Goal: Task Accomplishment & Management: Manage account settings

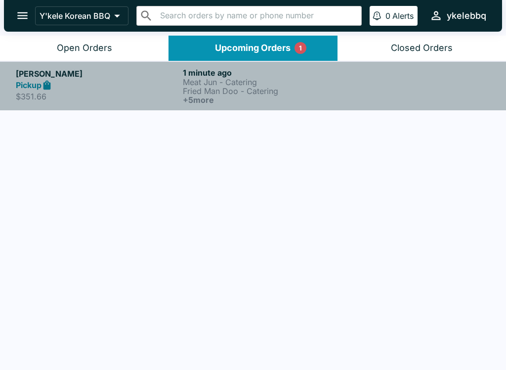
click at [261, 86] on p "Fried Man Doo - Catering" at bounding box center [264, 90] width 163 height 9
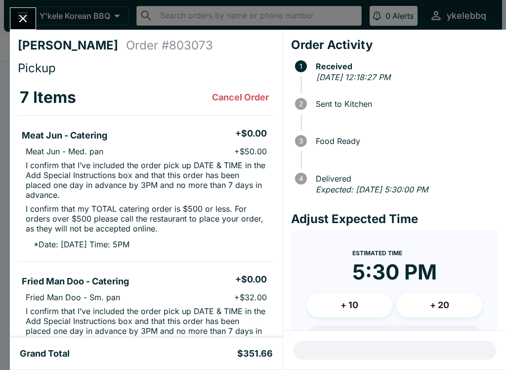
click at [25, 21] on icon "Close" at bounding box center [22, 18] width 13 height 13
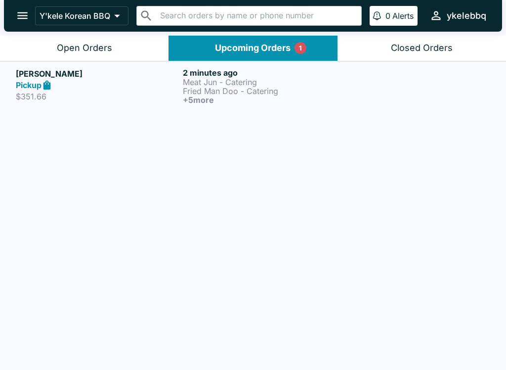
click at [292, 101] on h6 "+ 5 more" at bounding box center [264, 99] width 163 height 9
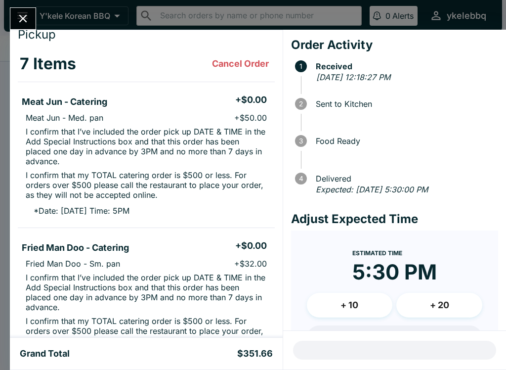
scroll to position [33, 0]
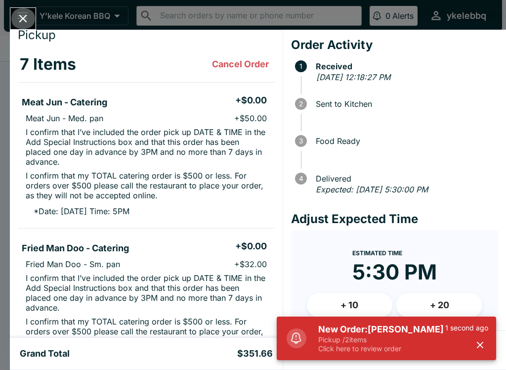
click at [30, 11] on button "Close" at bounding box center [22, 18] width 25 height 21
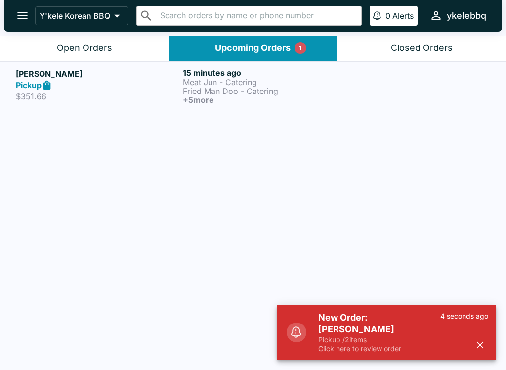
click at [95, 48] on div "Open Orders" at bounding box center [84, 48] width 55 height 11
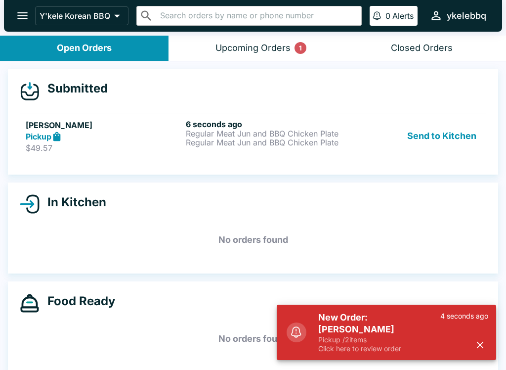
click at [242, 143] on p "Regular Meat Jun and BBQ Chicken Plate" at bounding box center [264, 142] width 156 height 9
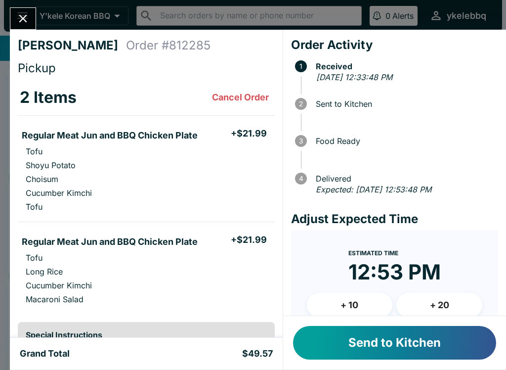
click at [418, 347] on button "Send to Kitchen" at bounding box center [394, 343] width 203 height 34
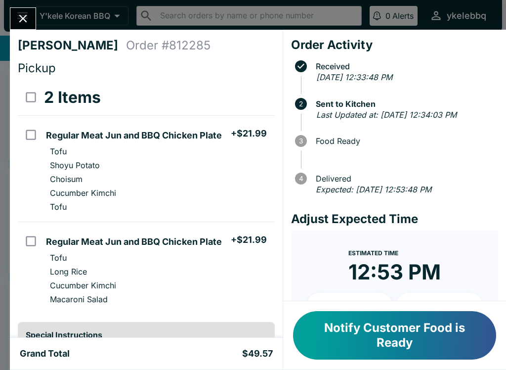
click at [12, 20] on button "Close" at bounding box center [22, 18] width 25 height 21
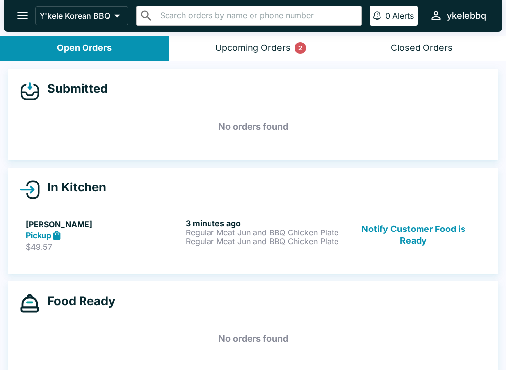
click at [274, 59] on button "Upcoming Orders 2" at bounding box center [253, 48] width 169 height 25
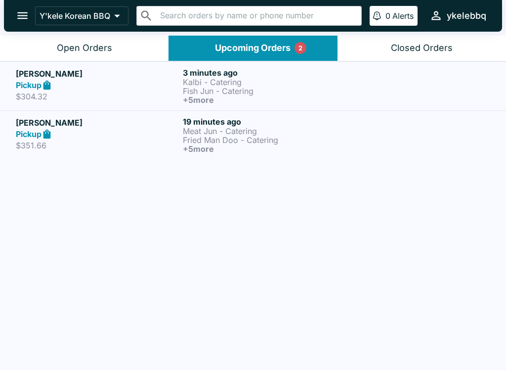
click at [141, 57] on button "Open Orders" at bounding box center [84, 48] width 169 height 25
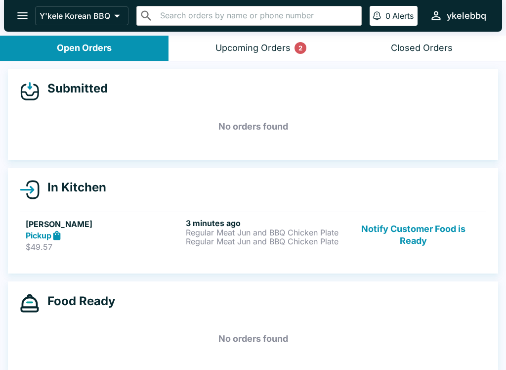
click at [284, 50] on div "Upcoming Orders 2" at bounding box center [252, 48] width 75 height 11
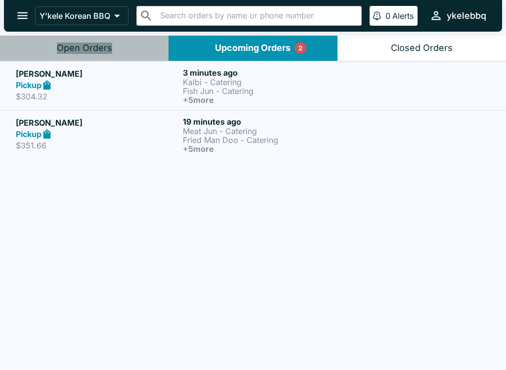
click at [128, 44] on button "Open Orders" at bounding box center [84, 48] width 169 height 25
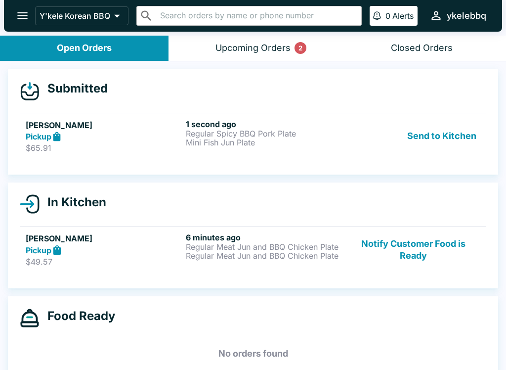
click at [266, 37] on button "Upcoming Orders 2" at bounding box center [253, 48] width 169 height 25
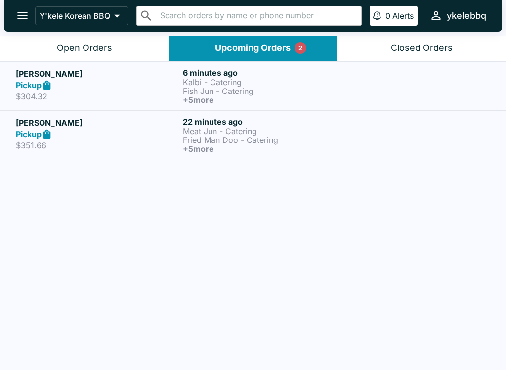
click at [233, 131] on p "Meat Jun - Catering" at bounding box center [264, 131] width 163 height 9
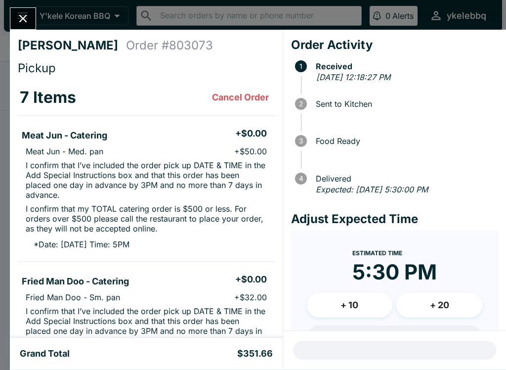
click at [21, 13] on icon "Close" at bounding box center [22, 18] width 13 height 13
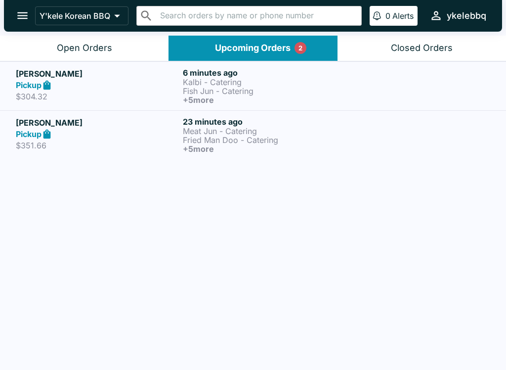
click at [245, 88] on p "Fish Jun - Catering" at bounding box center [264, 90] width 163 height 9
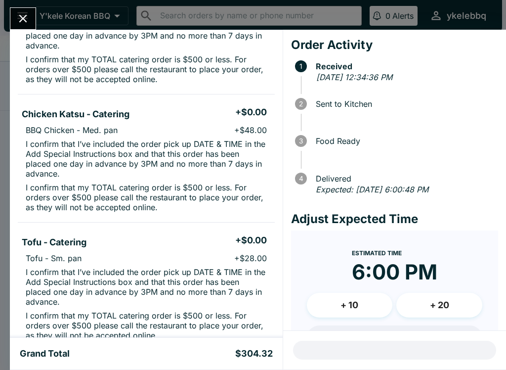
scroll to position [169, 0]
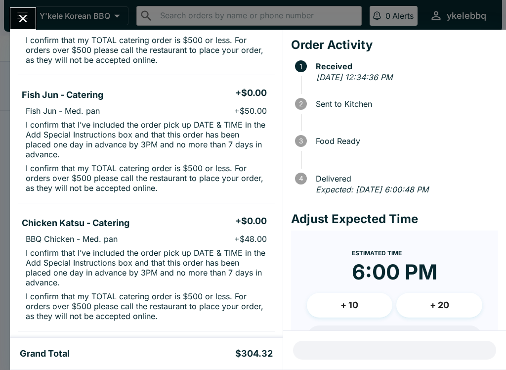
click at [32, 19] on button "Close" at bounding box center [22, 18] width 25 height 21
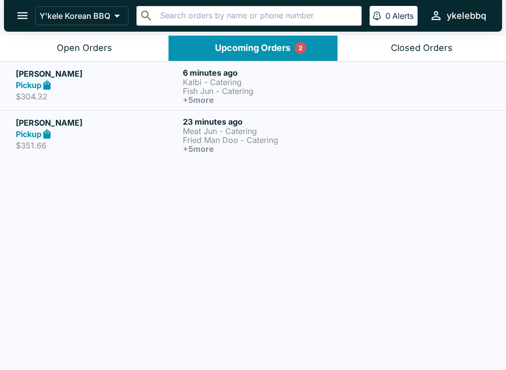
click at [117, 45] on button "Open Orders" at bounding box center [84, 48] width 169 height 25
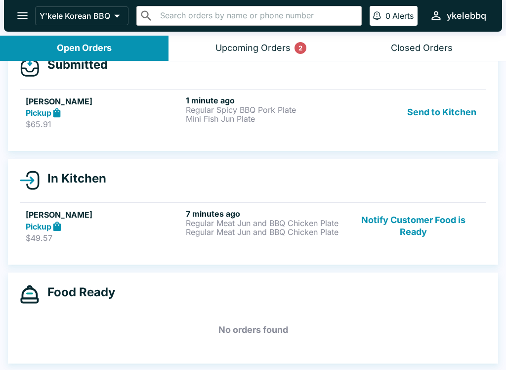
scroll to position [24, 0]
click at [251, 219] on p "Regular Meat Jun and BBQ Chicken Plate" at bounding box center [264, 222] width 156 height 9
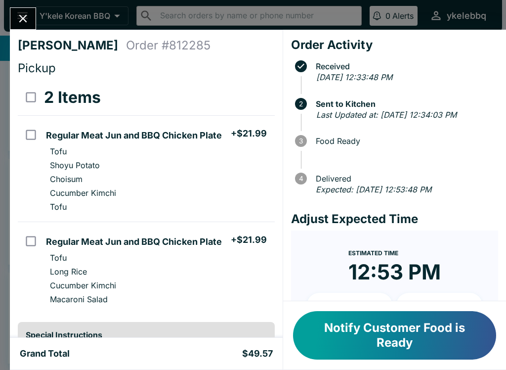
click at [26, 13] on icon "Close" at bounding box center [22, 18] width 13 height 13
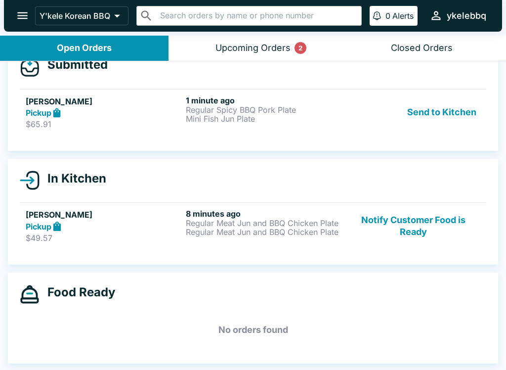
click at [254, 44] on div "Upcoming Orders 2" at bounding box center [252, 48] width 75 height 11
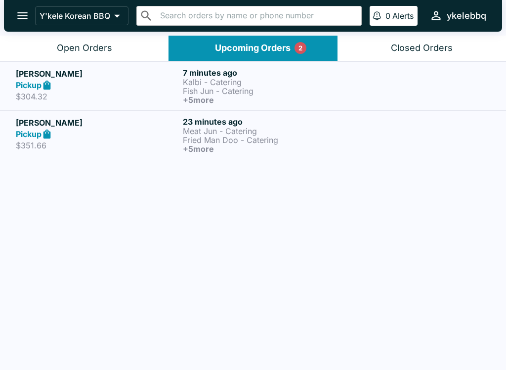
click at [221, 90] on p "Fish Jun - Catering" at bounding box center [264, 90] width 163 height 9
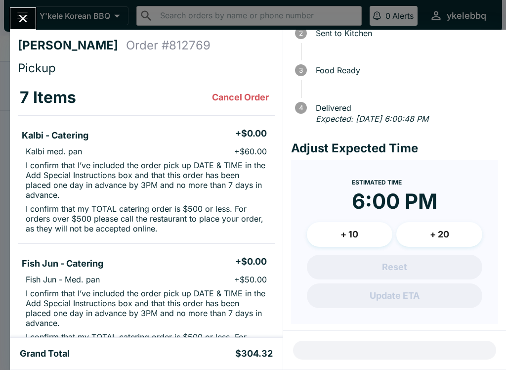
scroll to position [0, 0]
click at [20, 14] on icon "Close" at bounding box center [22, 18] width 13 height 13
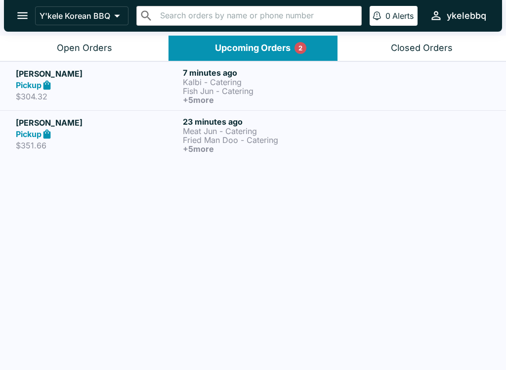
click at [234, 94] on p "Fish Jun - Catering" at bounding box center [264, 90] width 163 height 9
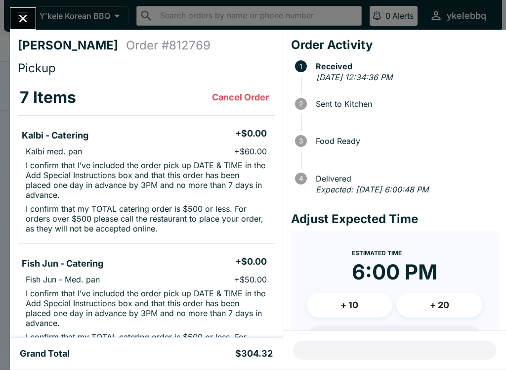
click at [13, 18] on button "Close" at bounding box center [22, 18] width 25 height 21
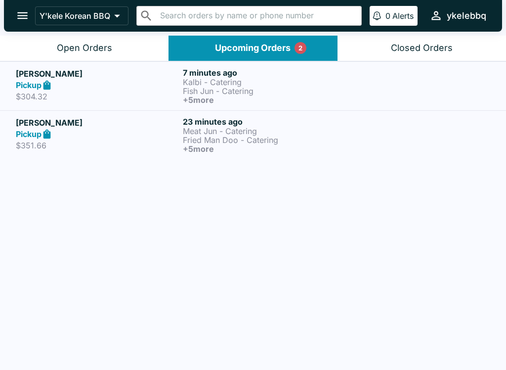
click at [110, 54] on button "Open Orders" at bounding box center [84, 48] width 169 height 25
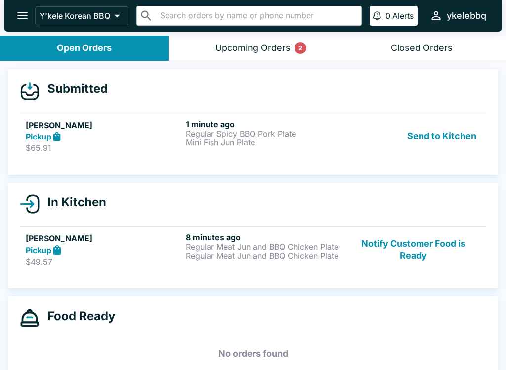
click at [434, 52] on div "Closed Orders" at bounding box center [422, 48] width 62 height 11
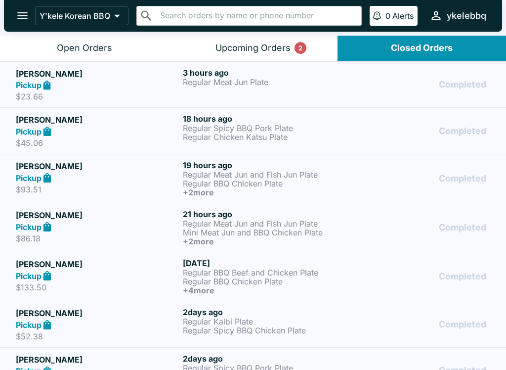
click at [261, 49] on div "Upcoming Orders 2" at bounding box center [252, 48] width 75 height 11
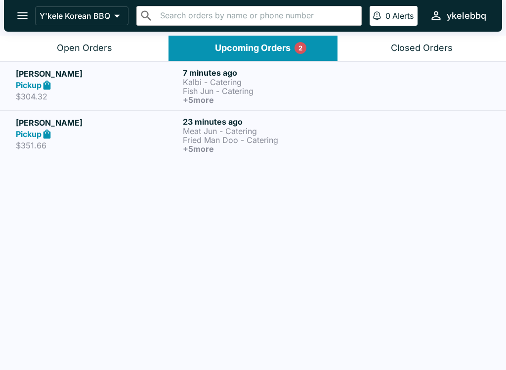
click at [237, 142] on p "Fried Man Doo - Catering" at bounding box center [264, 139] width 163 height 9
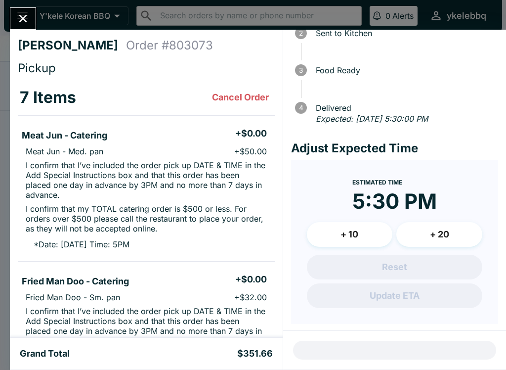
click at [28, 19] on icon "Close" at bounding box center [22, 18] width 13 height 13
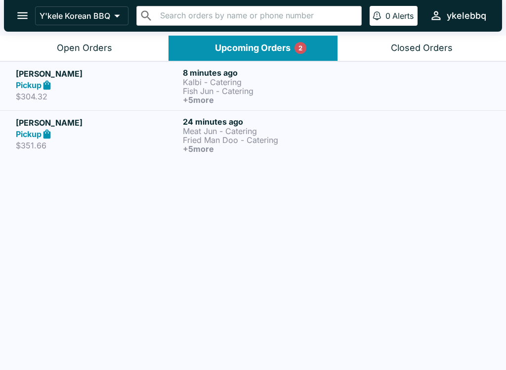
click at [191, 85] on p "Kalbi - Catering" at bounding box center [264, 82] width 163 height 9
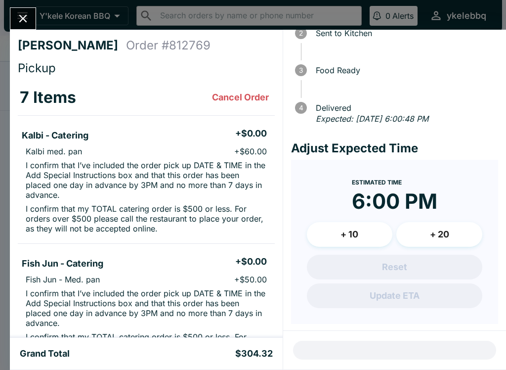
click at [32, 21] on button "Close" at bounding box center [22, 18] width 25 height 21
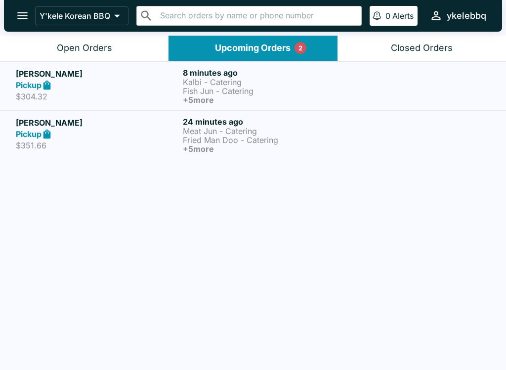
click at [419, 51] on div "Closed Orders" at bounding box center [422, 48] width 62 height 11
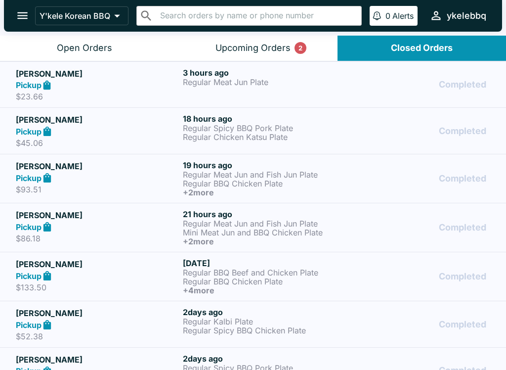
click at [93, 46] on div "Open Orders" at bounding box center [84, 48] width 55 height 11
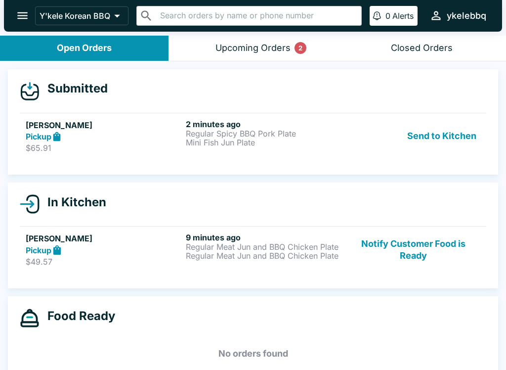
click at [233, 139] on p "Mini Fish Jun Plate" at bounding box center [264, 142] width 156 height 9
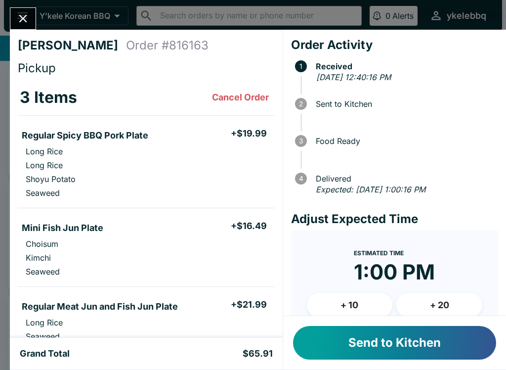
click at [415, 344] on button "Send to Kitchen" at bounding box center [394, 343] width 203 height 34
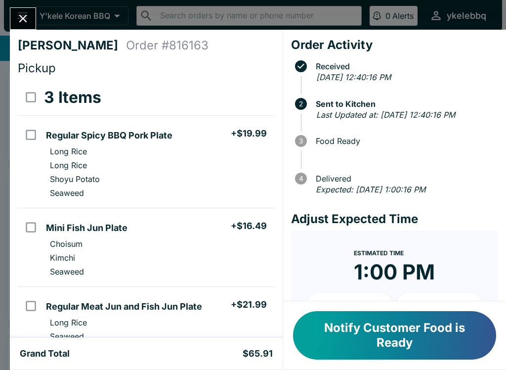
click at [24, 21] on icon "Close" at bounding box center [22, 18] width 13 height 13
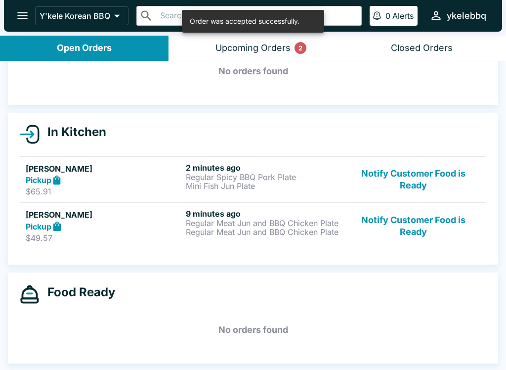
scroll to position [55, 0]
click at [244, 52] on div "Upcoming Orders 2" at bounding box center [252, 48] width 75 height 11
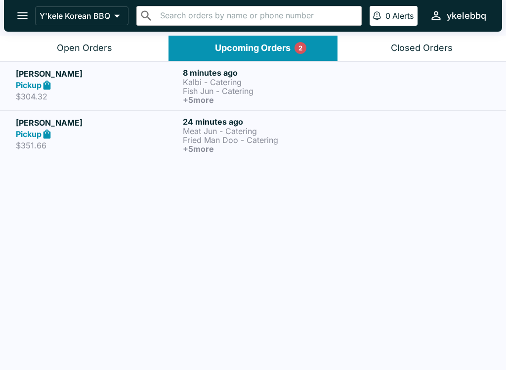
click at [219, 143] on p "Fried Man Doo - Catering" at bounding box center [264, 139] width 163 height 9
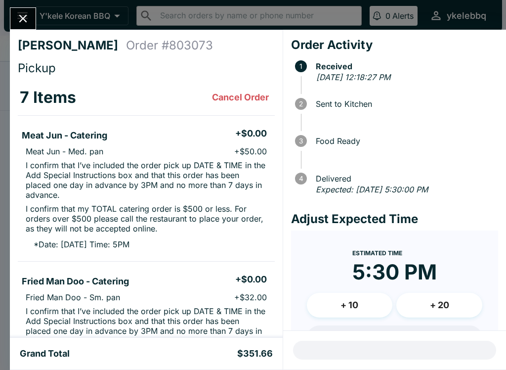
click at [27, 15] on icon "Close" at bounding box center [22, 18] width 13 height 13
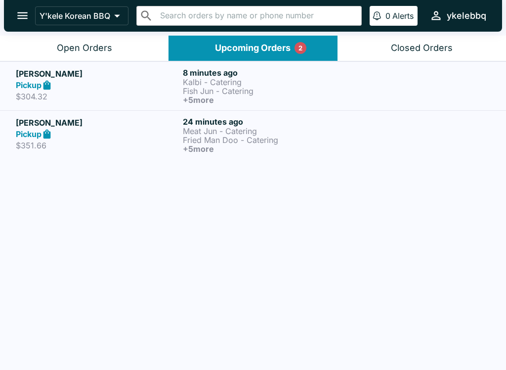
click at [106, 84] on div "Pickup" at bounding box center [97, 85] width 163 height 11
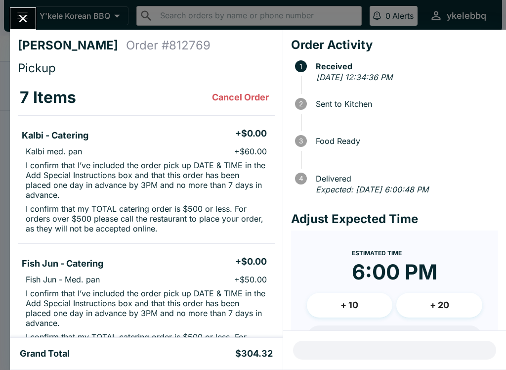
click at [19, 13] on icon "Close" at bounding box center [22, 18] width 13 height 13
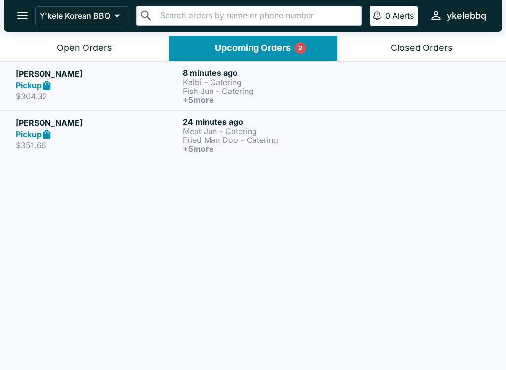
click at [225, 83] on p "Kalbi - Catering" at bounding box center [264, 82] width 163 height 9
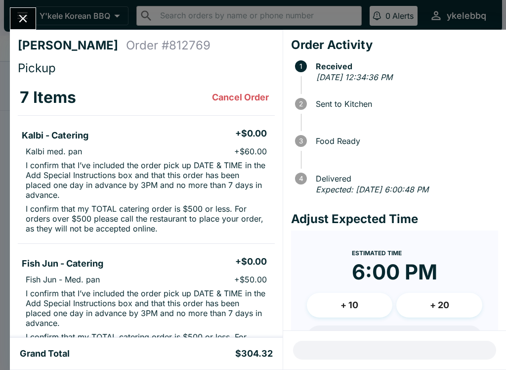
click at [23, 18] on icon "Close" at bounding box center [23, 19] width 8 height 8
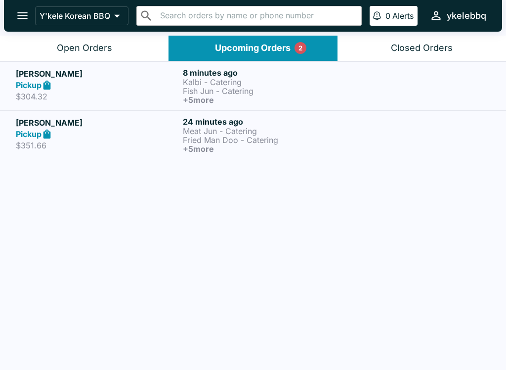
click at [116, 47] on button "Open Orders" at bounding box center [84, 48] width 169 height 25
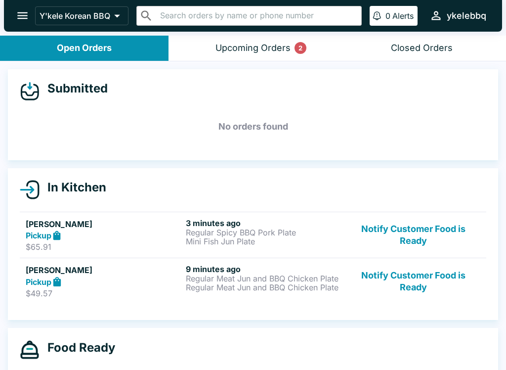
click at [281, 236] on p "Regular Spicy BBQ Pork Plate" at bounding box center [264, 232] width 156 height 9
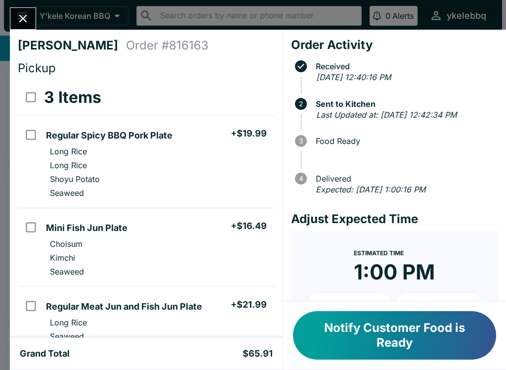
click at [22, 10] on button "Close" at bounding box center [22, 18] width 25 height 21
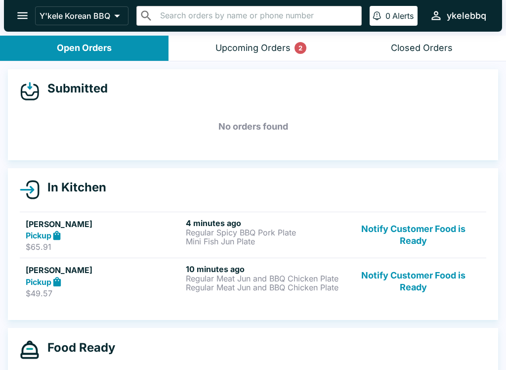
click at [421, 277] on button "Notify Customer Food is Ready" at bounding box center [413, 281] width 134 height 34
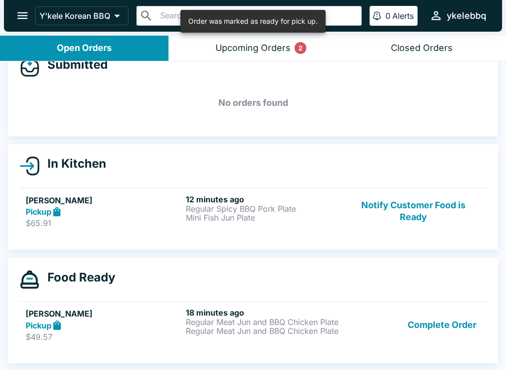
click at [444, 327] on button "Complete Order" at bounding box center [442, 324] width 77 height 34
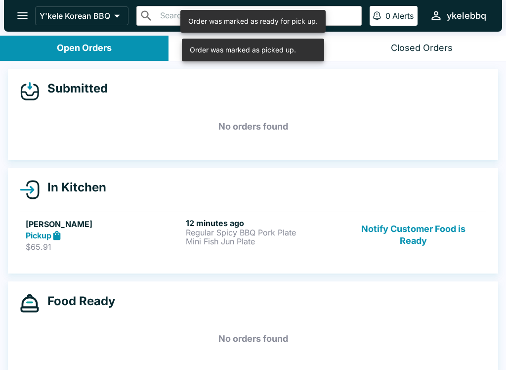
scroll to position [0, 0]
click at [191, 30] on div "Order was marked as picked up." at bounding box center [252, 21] width 129 height 17
click at [195, 30] on div "Order was marked as picked up." at bounding box center [252, 21] width 129 height 17
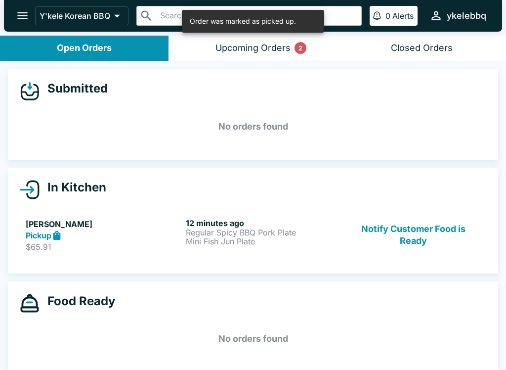
click at [409, 230] on button "Notify Customer Food is Ready" at bounding box center [413, 235] width 134 height 34
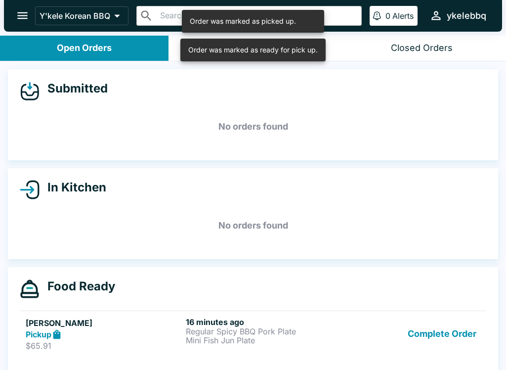
click at [438, 343] on button "Complete Order" at bounding box center [442, 334] width 77 height 34
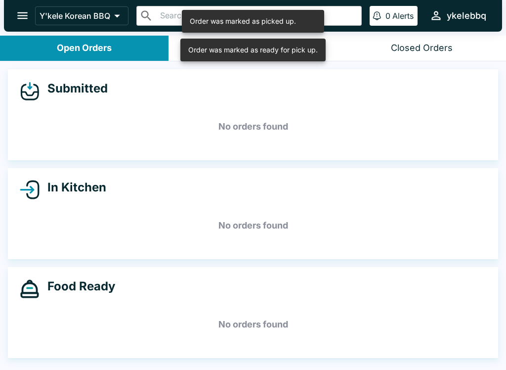
click at [186, 50] on div "Order was marked as ready for pick up." at bounding box center [252, 50] width 145 height 23
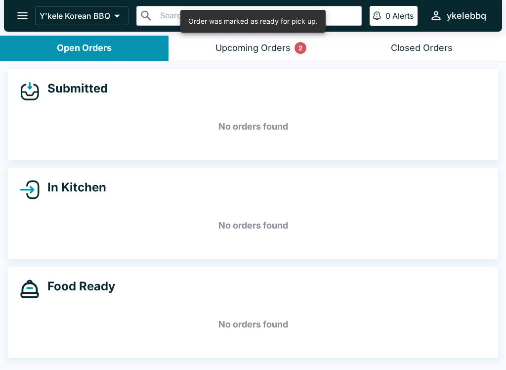
click at [274, 43] on div "Upcoming Orders 2" at bounding box center [252, 48] width 75 height 11
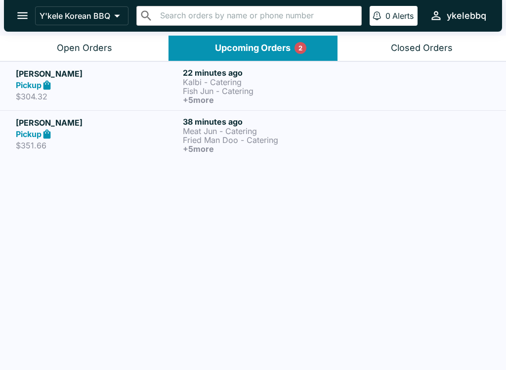
click at [61, 47] on div "Open Orders" at bounding box center [84, 48] width 55 height 11
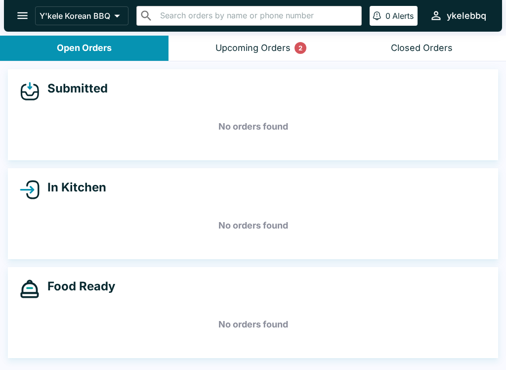
click at [270, 46] on div "Upcoming Orders 2" at bounding box center [252, 48] width 75 height 11
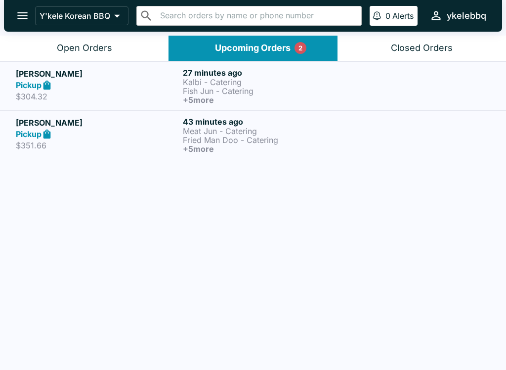
click at [232, 96] on h6 "+ 5 more" at bounding box center [264, 99] width 163 height 9
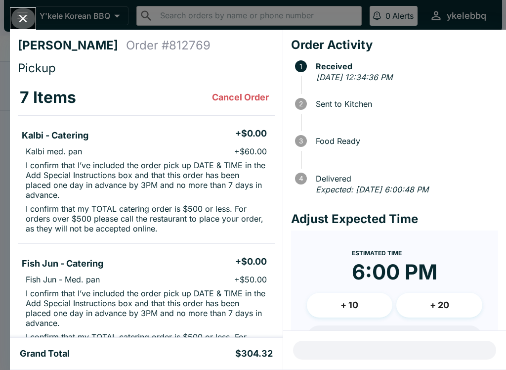
click at [23, 15] on icon "Close" at bounding box center [22, 18] width 13 height 13
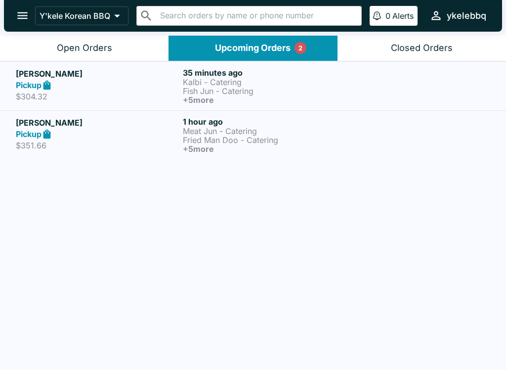
click at [87, 55] on button "Open Orders" at bounding box center [84, 48] width 169 height 25
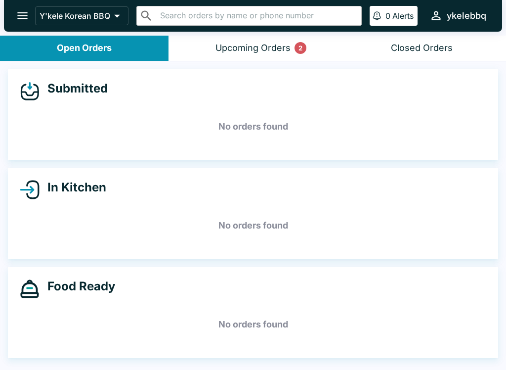
scroll to position [1, 0]
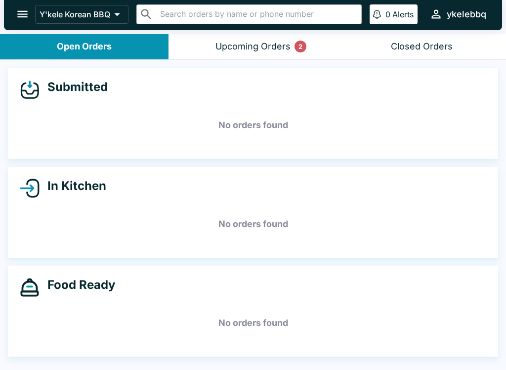
click at [239, 47] on div "Upcoming Orders 2" at bounding box center [252, 46] width 75 height 11
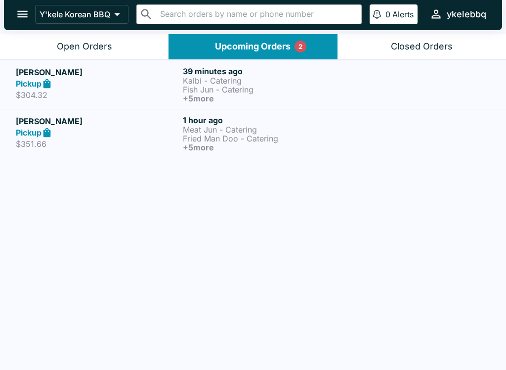
click at [48, 92] on p "$304.32" at bounding box center [97, 95] width 163 height 10
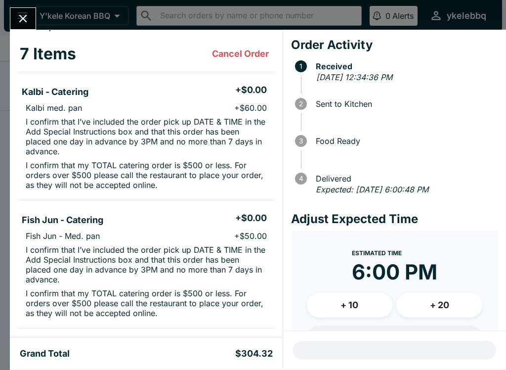
scroll to position [8, 0]
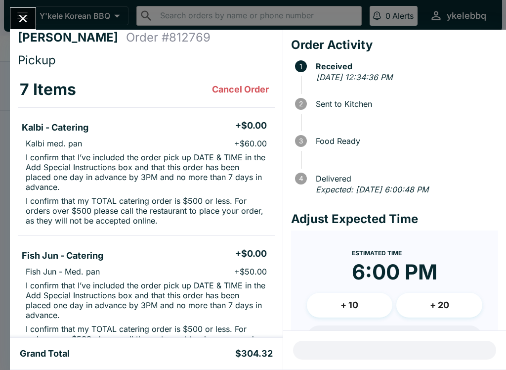
click at [24, 21] on icon "Close" at bounding box center [22, 18] width 13 height 13
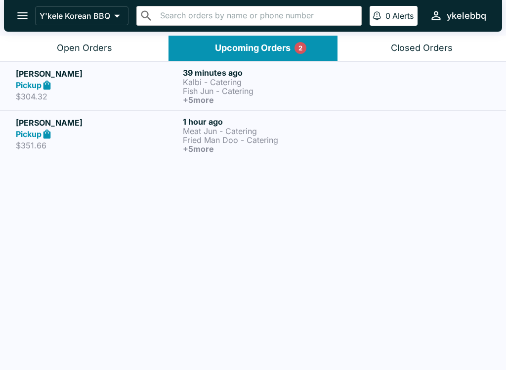
click at [67, 43] on div "Open Orders" at bounding box center [84, 48] width 55 height 11
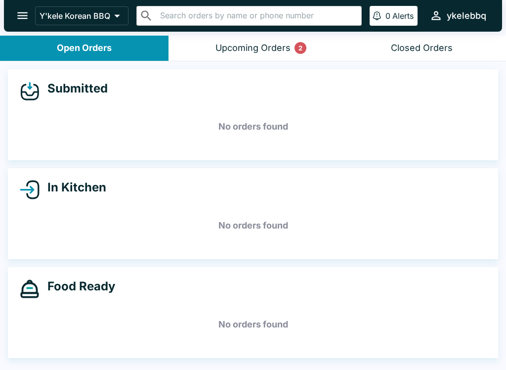
click at [294, 51] on button "Upcoming Orders 2" at bounding box center [253, 48] width 169 height 25
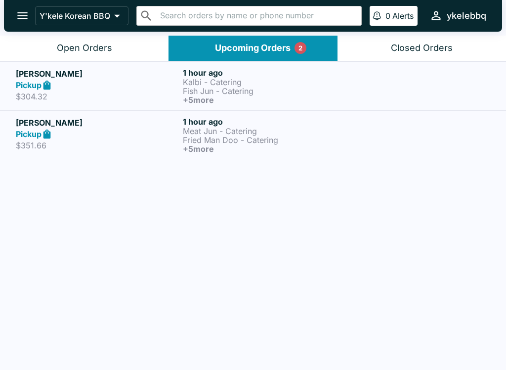
click at [57, 51] on div "Open Orders" at bounding box center [84, 48] width 55 height 11
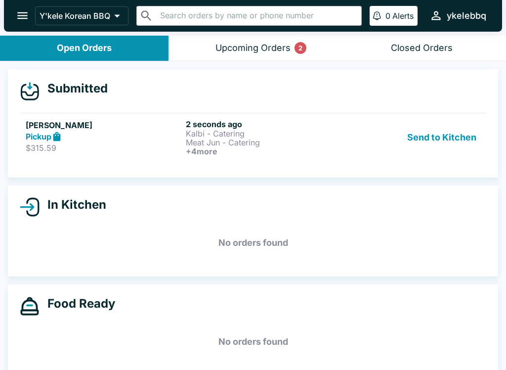
click at [95, 146] on p "$315.59" at bounding box center [104, 148] width 156 height 10
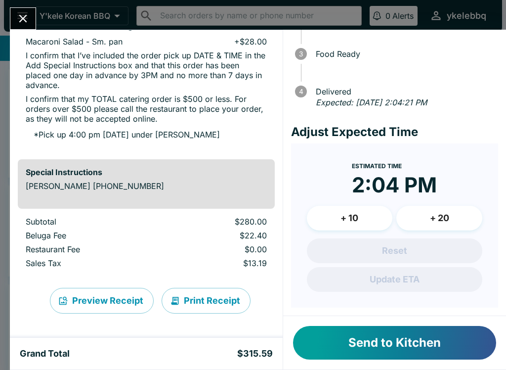
scroll to position [85, 0]
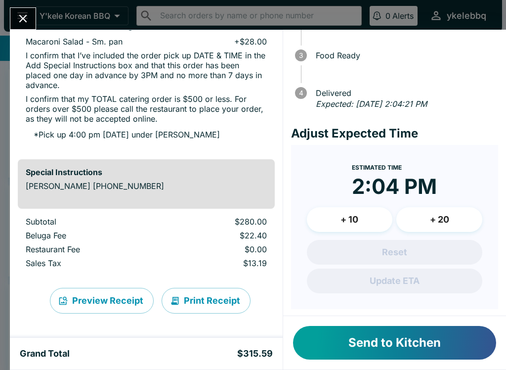
click at [20, 20] on icon "Close" at bounding box center [22, 18] width 13 height 13
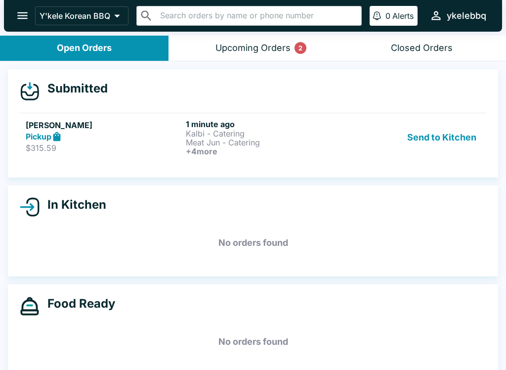
click at [162, 136] on div "Pickup" at bounding box center [104, 136] width 156 height 11
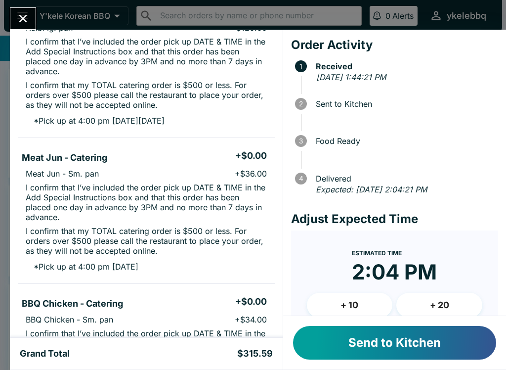
scroll to position [125, 0]
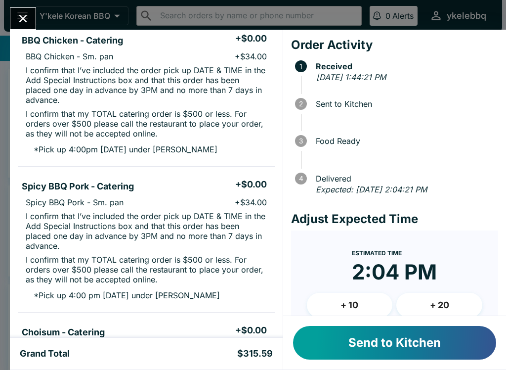
click at [446, 349] on button "Send to Kitchen" at bounding box center [394, 343] width 203 height 34
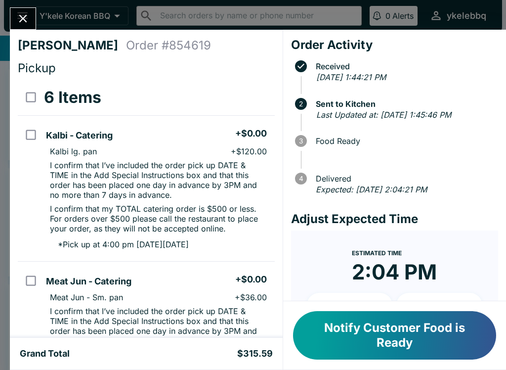
scroll to position [0, 0]
click at [28, 13] on icon "Close" at bounding box center [22, 18] width 13 height 13
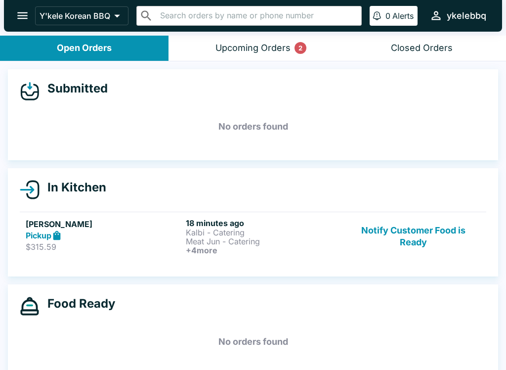
click at [276, 240] on p "Meat Jun - Catering" at bounding box center [264, 241] width 156 height 9
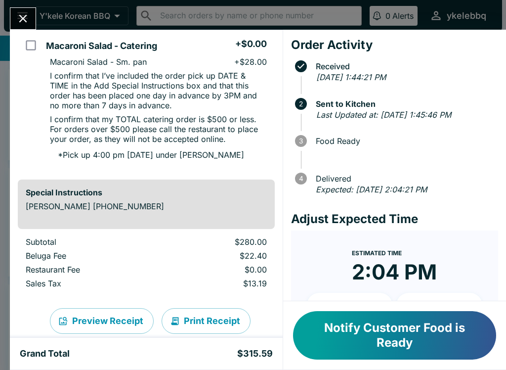
scroll to position [820, 0]
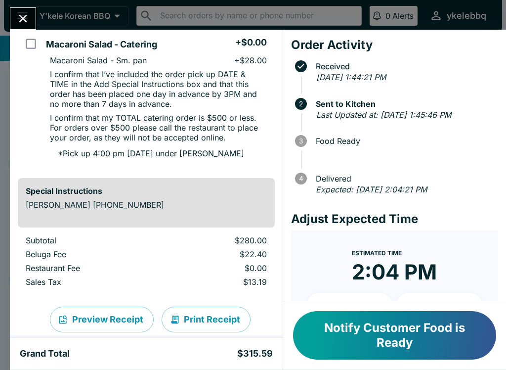
click at [22, 20] on icon "Close" at bounding box center [23, 19] width 8 height 8
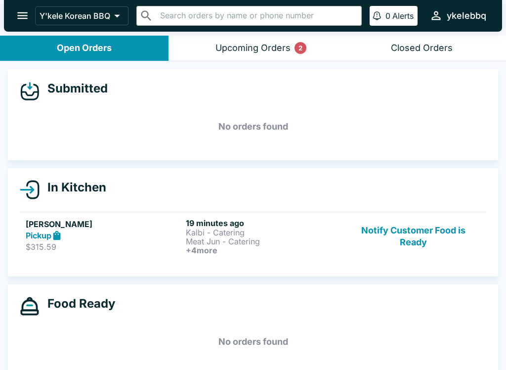
click at [264, 40] on button "Upcoming Orders 2" at bounding box center [253, 48] width 169 height 25
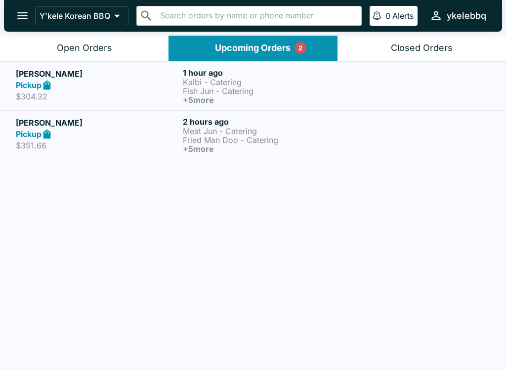
click at [121, 92] on p "$304.32" at bounding box center [97, 96] width 163 height 10
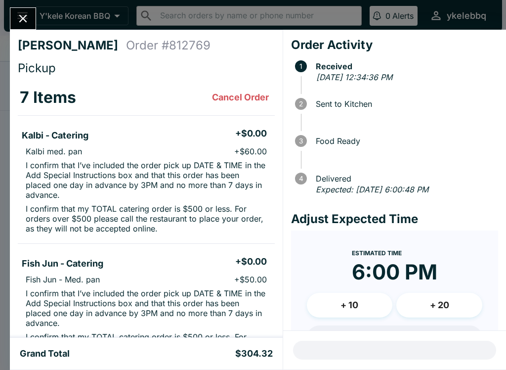
click at [27, 23] on icon "Close" at bounding box center [22, 18] width 13 height 13
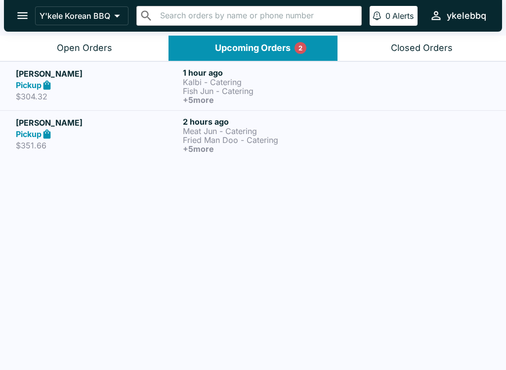
click at [253, 128] on p "Meat Jun - Catering" at bounding box center [264, 131] width 163 height 9
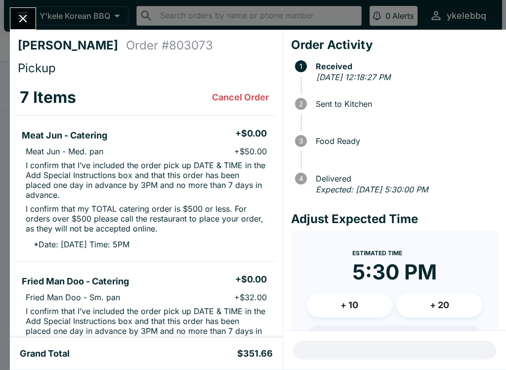
click at [25, 14] on icon "Close" at bounding box center [22, 18] width 13 height 13
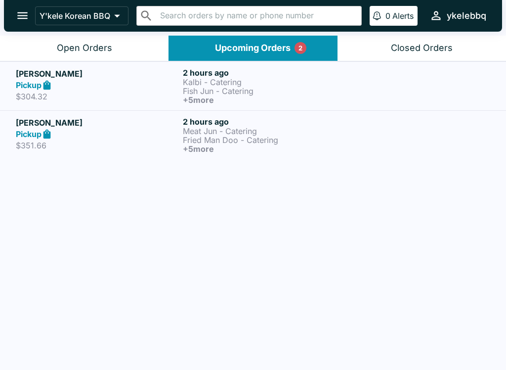
click at [243, 136] on p "Fried Man Doo - Catering" at bounding box center [264, 139] width 163 height 9
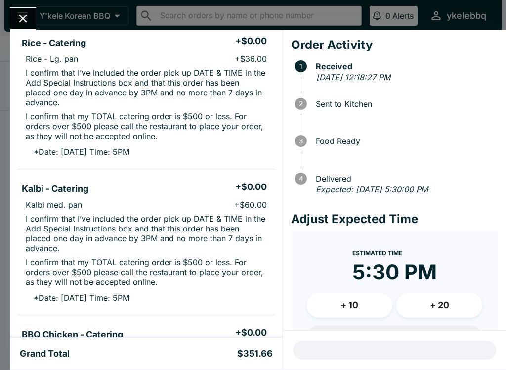
scroll to position [339, 0]
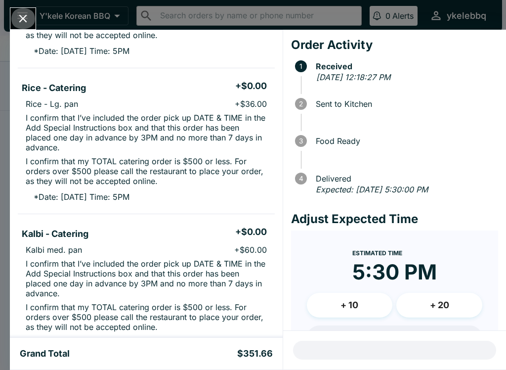
click at [30, 15] on button "Close" at bounding box center [22, 18] width 25 height 21
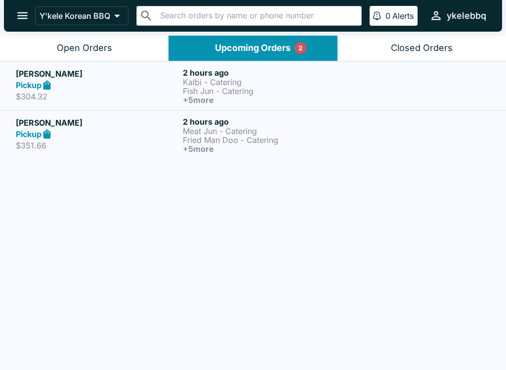
click at [99, 49] on div "Open Orders" at bounding box center [84, 48] width 55 height 11
